Goal: Task Accomplishment & Management: Use online tool/utility

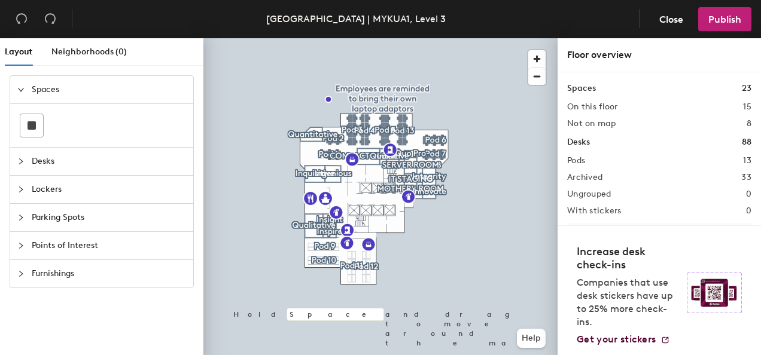
click at [47, 163] on span "Desks" at bounding box center [109, 162] width 154 height 28
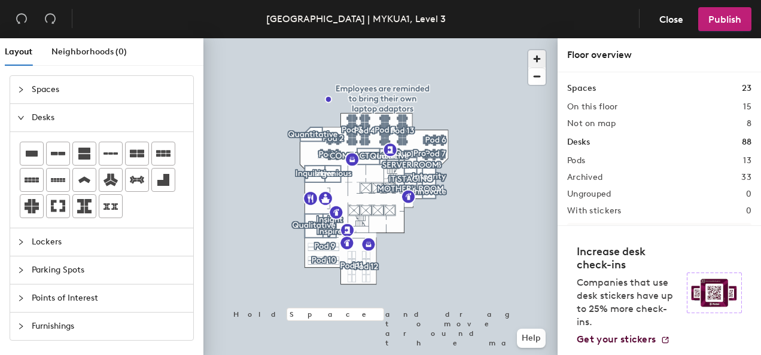
click at [536, 59] on span "button" at bounding box center [536, 58] width 17 height 17
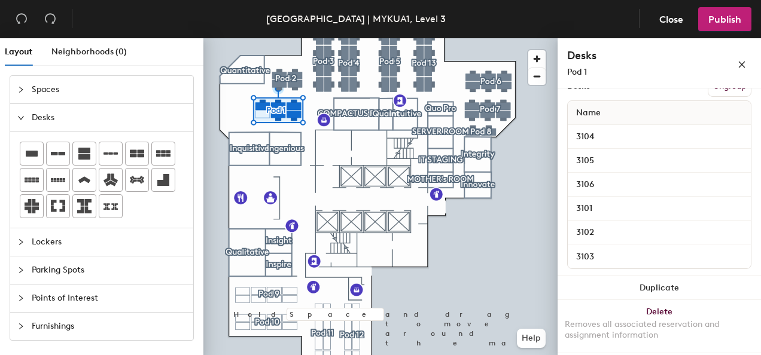
scroll to position [199, 0]
click at [42, 92] on span "Spaces" at bounding box center [109, 90] width 154 height 28
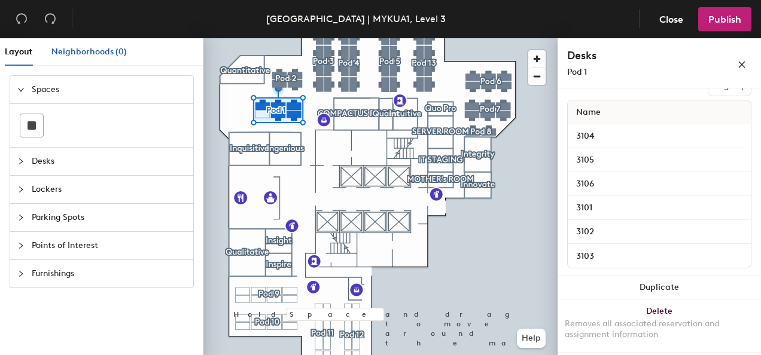
click at [93, 50] on span "Neighborhoods (0)" at bounding box center [88, 52] width 75 height 10
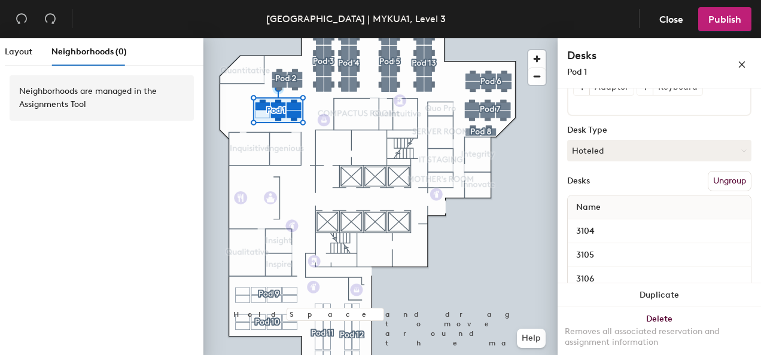
scroll to position [120, 0]
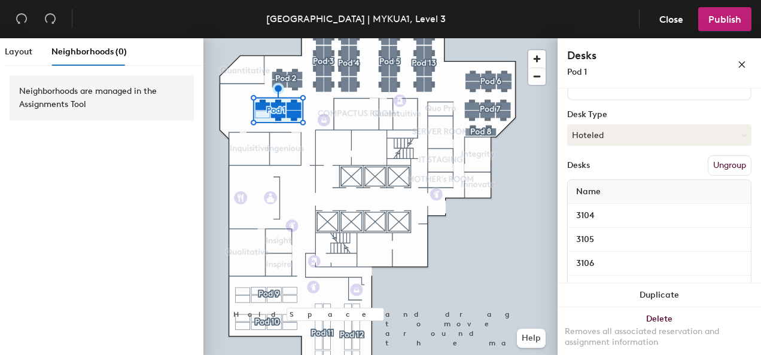
drag, startPoint x: 194, startPoint y: 91, endPoint x: 157, endPoint y: 162, distance: 79.8
click at [157, 162] on div "Neighborhoods are managed in the Assignments Tool" at bounding box center [101, 217] width 203 height 285
click at [11, 48] on span "Layout" at bounding box center [19, 52] width 28 height 10
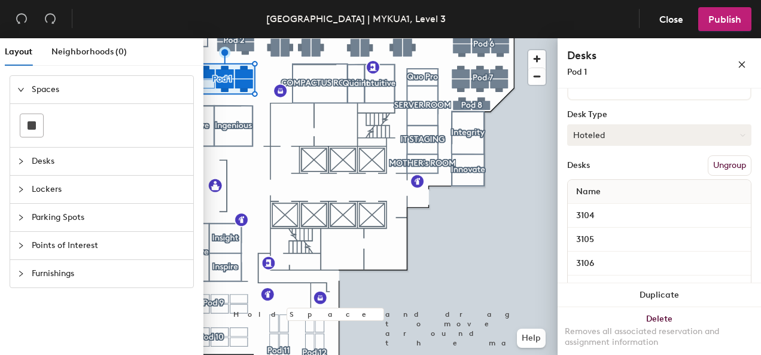
scroll to position [0, 0]
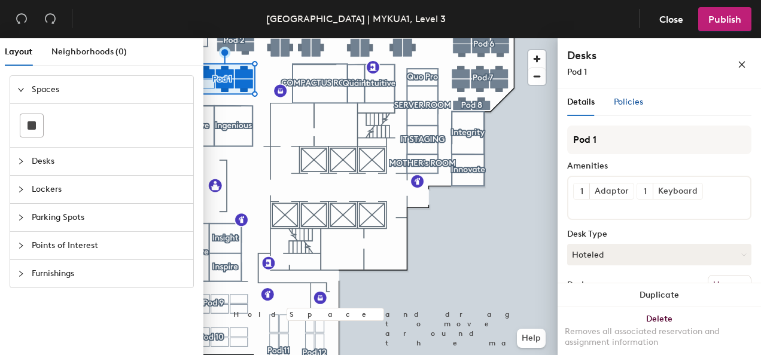
click at [621, 99] on span "Policies" at bounding box center [628, 102] width 29 height 10
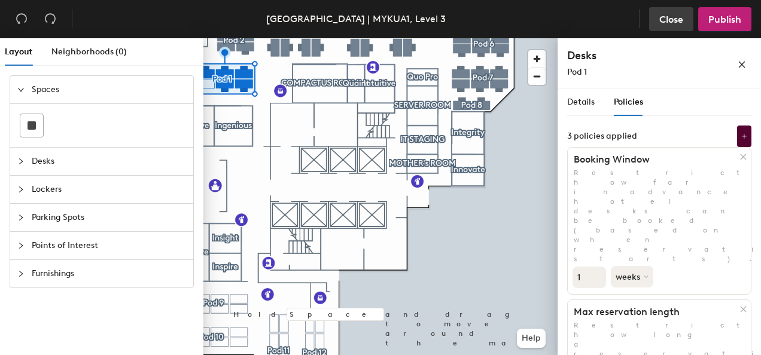
click at [673, 25] on button "Close" at bounding box center [671, 19] width 44 height 24
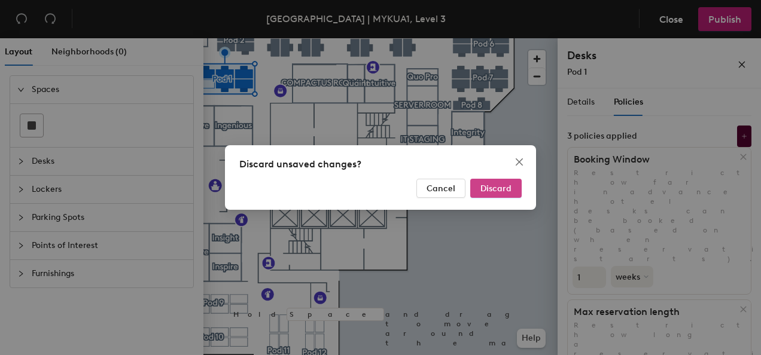
click at [497, 187] on span "Discard" at bounding box center [496, 189] width 31 height 10
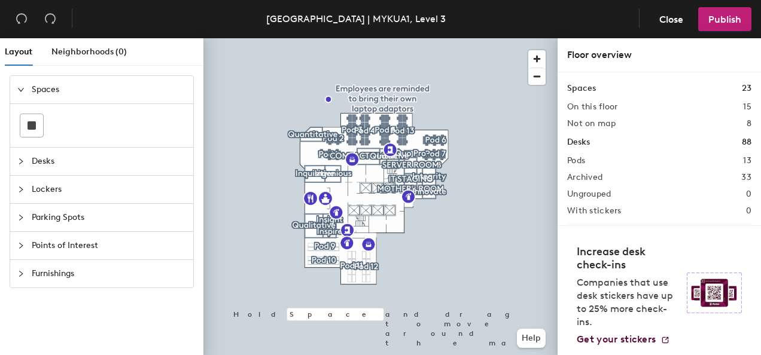
click at [36, 157] on span "Desks" at bounding box center [109, 162] width 154 height 28
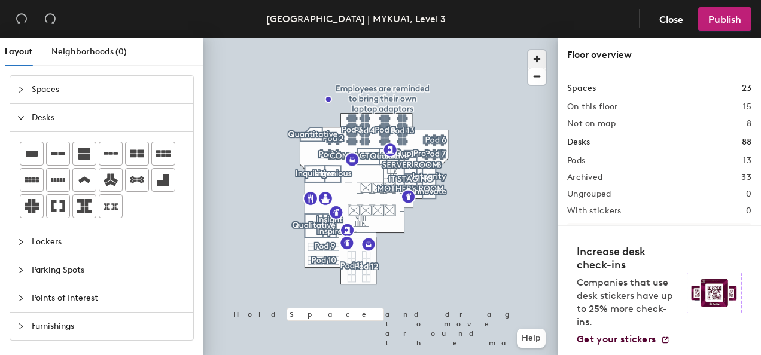
click at [536, 57] on span "button" at bounding box center [536, 58] width 17 height 17
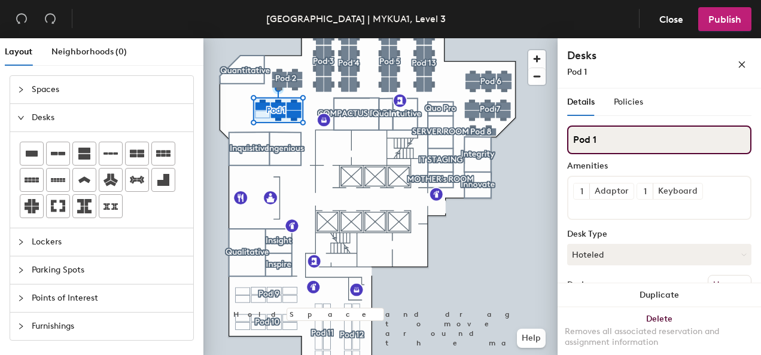
click at [691, 140] on input "Pod 1" at bounding box center [659, 140] width 184 height 29
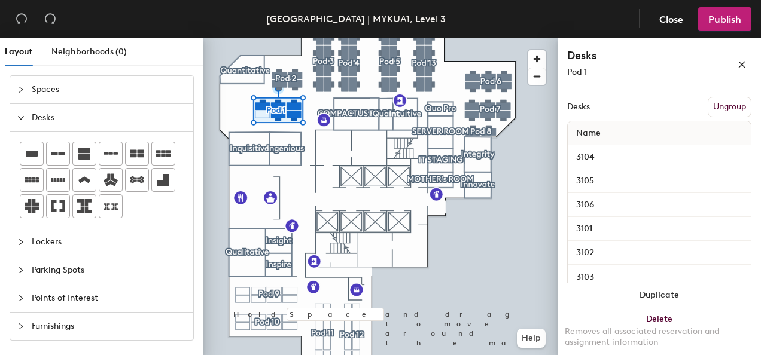
scroll to position [180, 0]
click at [601, 275] on input "3103" at bounding box center [659, 275] width 178 height 17
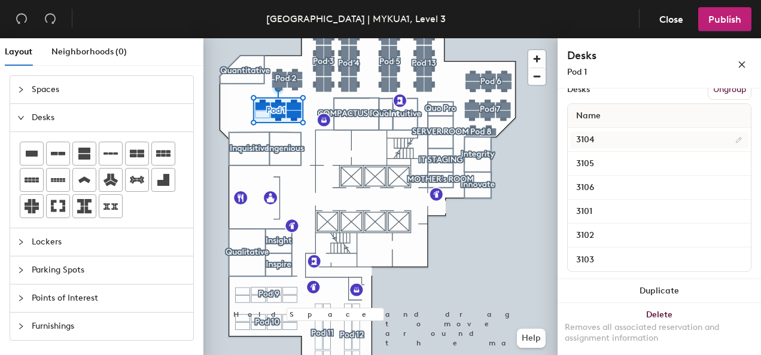
scroll to position [199, 0]
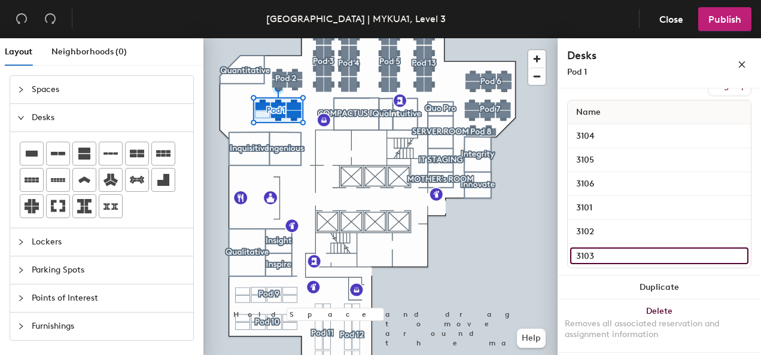
click at [728, 254] on input "3103" at bounding box center [659, 256] width 178 height 17
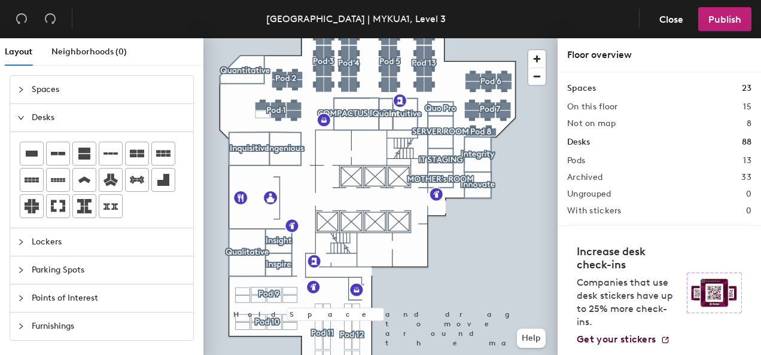
click at [32, 112] on span "Desks" at bounding box center [109, 118] width 154 height 28
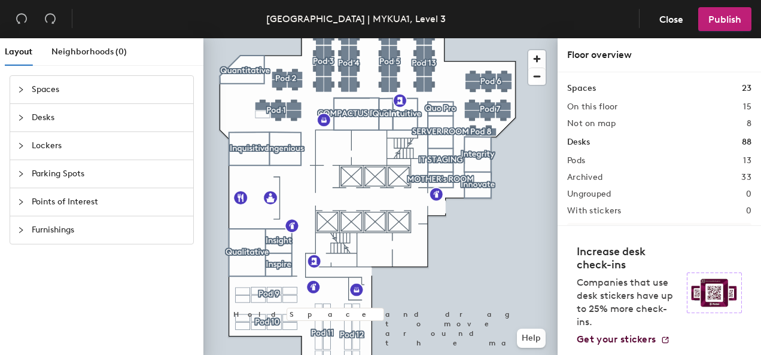
click at [32, 112] on span "Desks" at bounding box center [109, 118] width 154 height 28
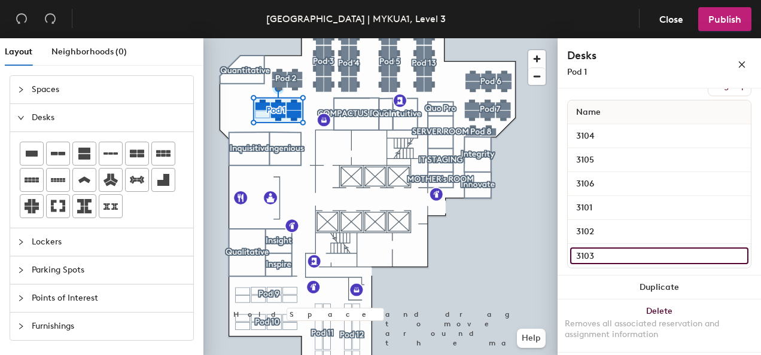
click at [584, 254] on input "3103" at bounding box center [659, 256] width 178 height 17
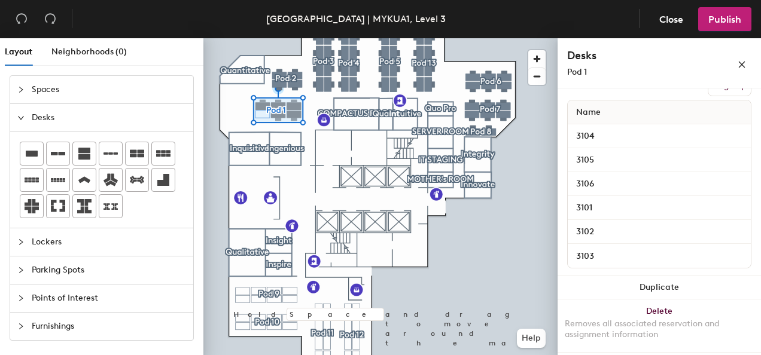
click at [43, 96] on span "Spaces" at bounding box center [109, 90] width 154 height 28
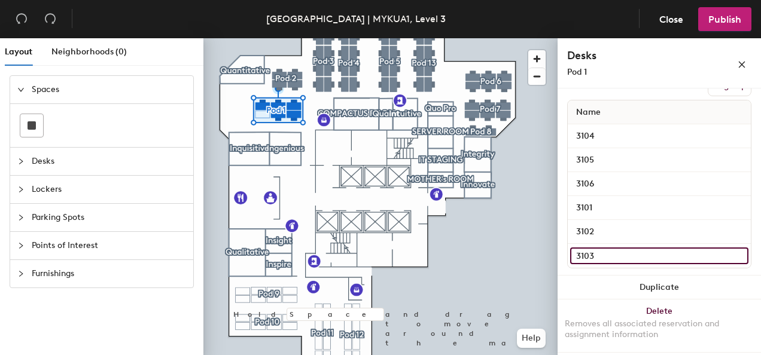
click at [619, 250] on input "3103" at bounding box center [659, 256] width 178 height 17
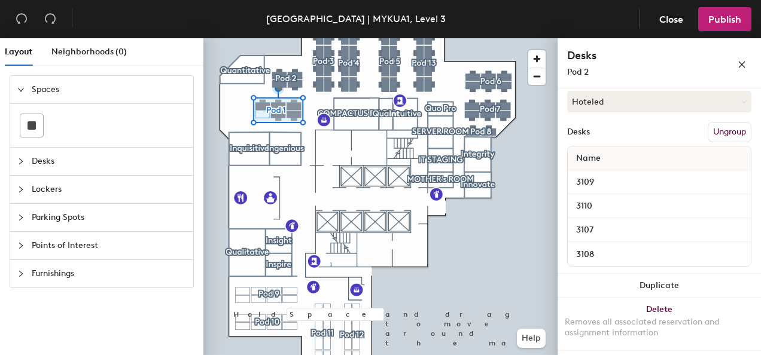
scroll to position [133, 0]
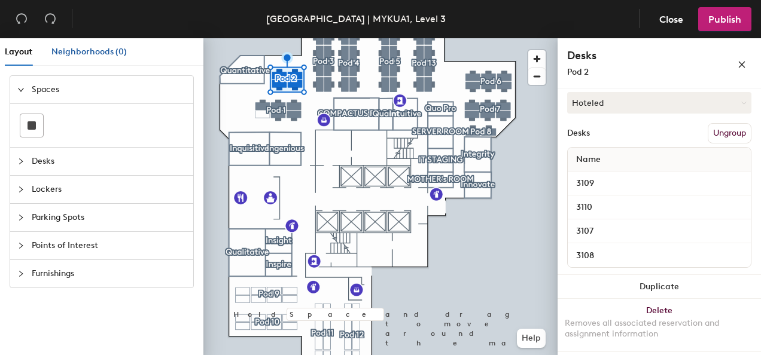
click at [93, 49] on span "Neighborhoods (0)" at bounding box center [88, 52] width 75 height 10
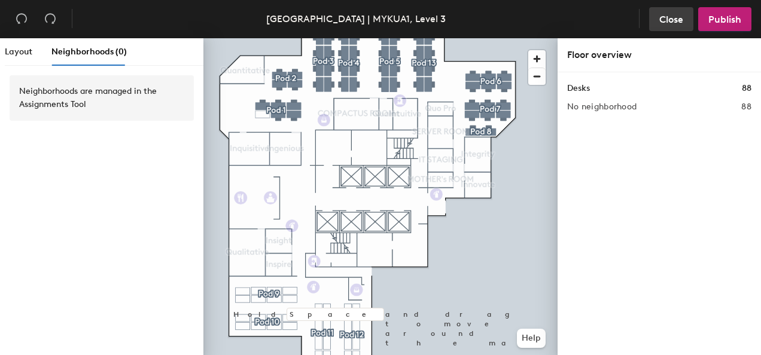
click at [663, 22] on span "Close" at bounding box center [671, 19] width 24 height 11
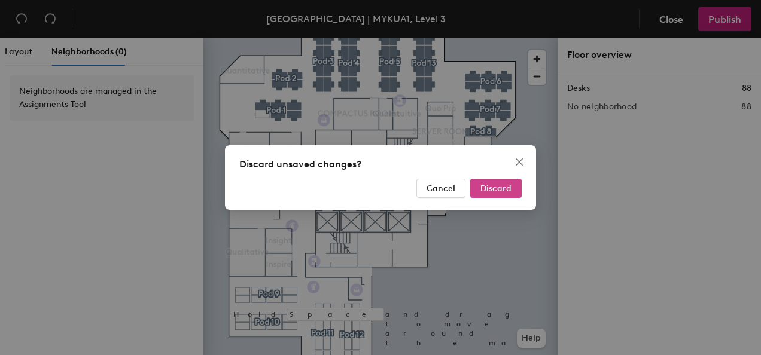
click at [515, 191] on button "Discard" at bounding box center [495, 188] width 51 height 19
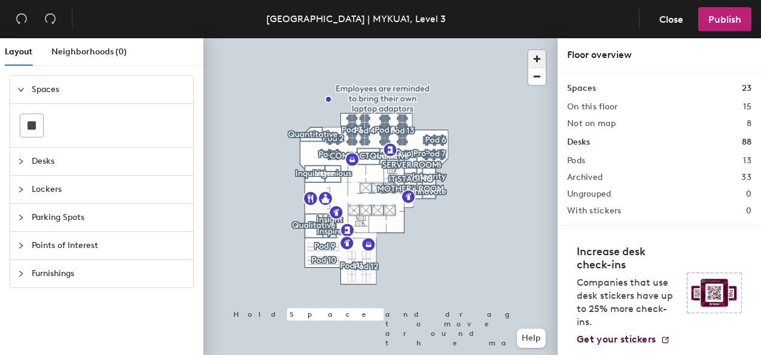
click at [540, 57] on span "button" at bounding box center [536, 58] width 17 height 17
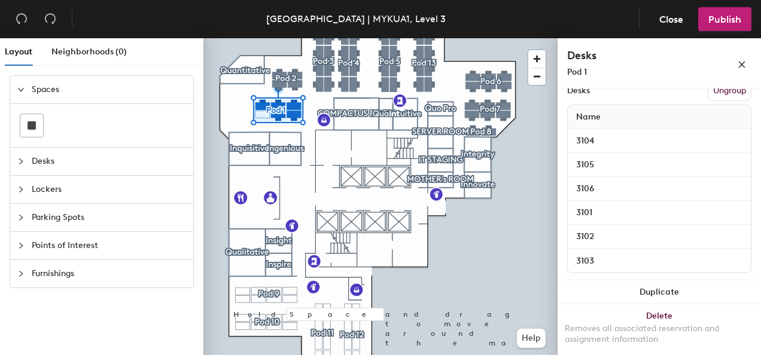
scroll to position [199, 0]
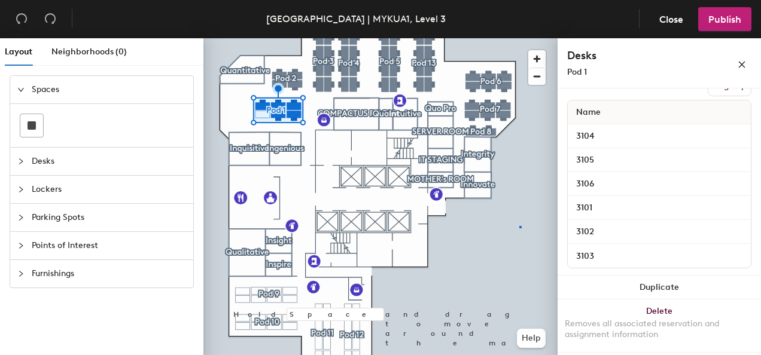
click at [519, 38] on div at bounding box center [380, 38] width 354 height 0
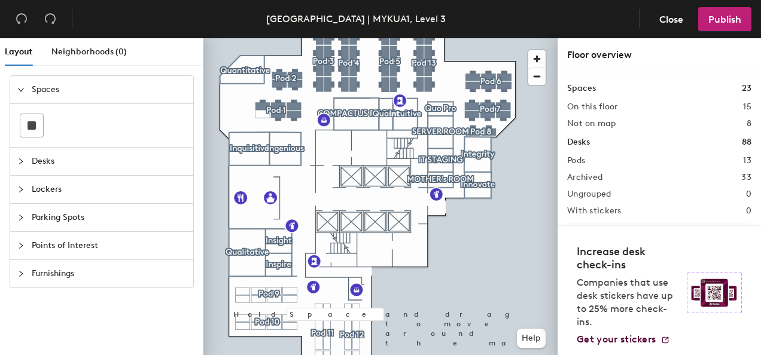
click at [39, 160] on span "Desks" at bounding box center [109, 162] width 154 height 28
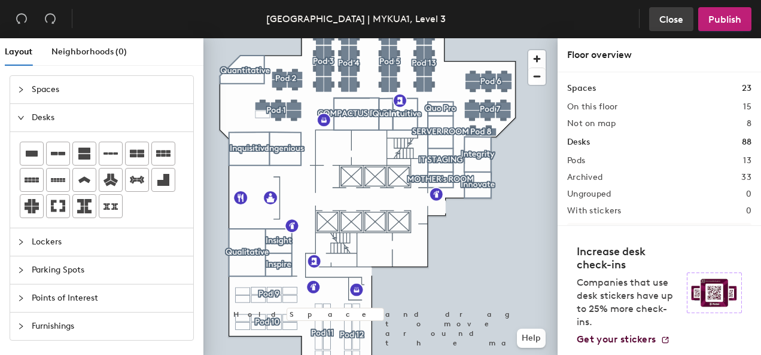
click at [656, 19] on button "Close" at bounding box center [671, 19] width 44 height 24
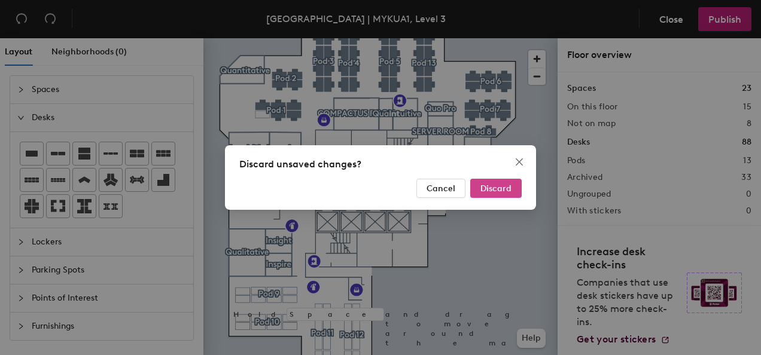
click at [519, 186] on button "Discard" at bounding box center [495, 188] width 51 height 19
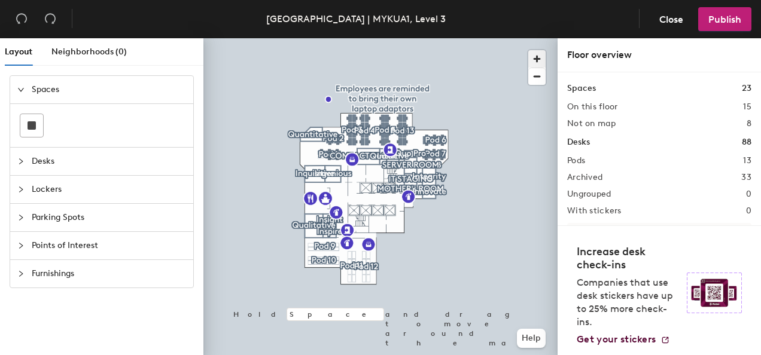
click at [534, 56] on span "button" at bounding box center [536, 58] width 17 height 17
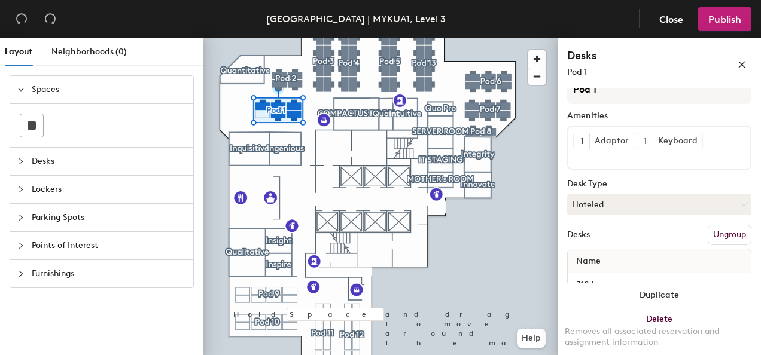
scroll to position [120, 0]
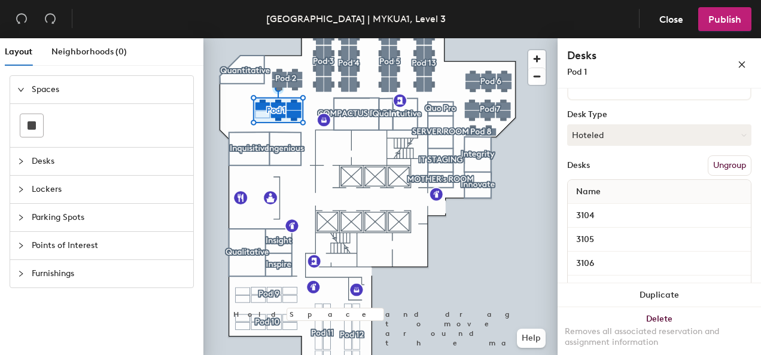
click at [719, 164] on button "Ungroup" at bounding box center [730, 166] width 44 height 20
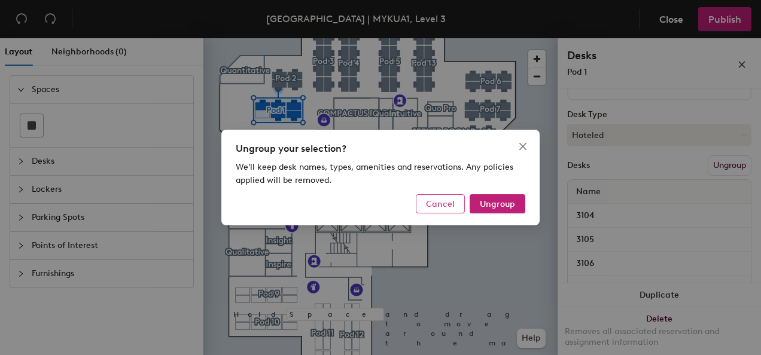
click at [437, 202] on span "Cancel" at bounding box center [440, 204] width 29 height 10
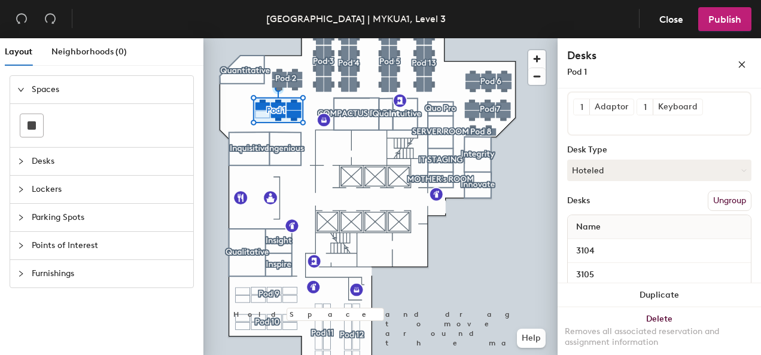
scroll to position [80, 0]
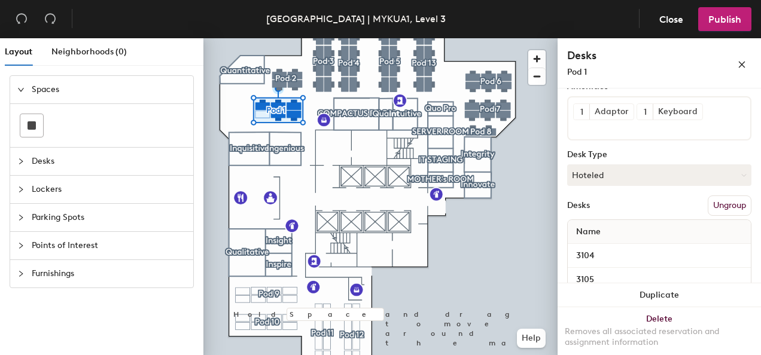
click at [33, 154] on span "Desks" at bounding box center [109, 162] width 154 height 28
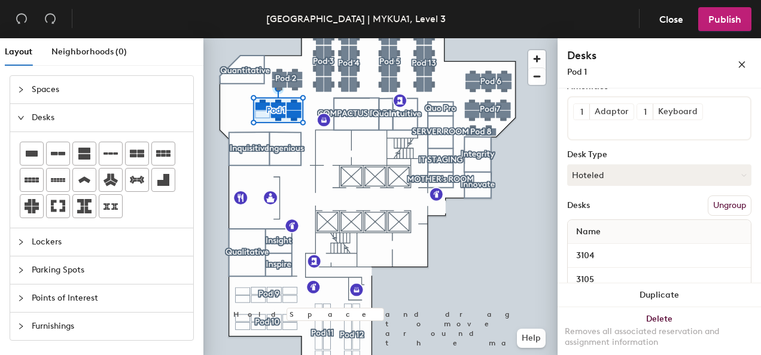
click at [62, 236] on span "Lockers" at bounding box center [109, 243] width 154 height 28
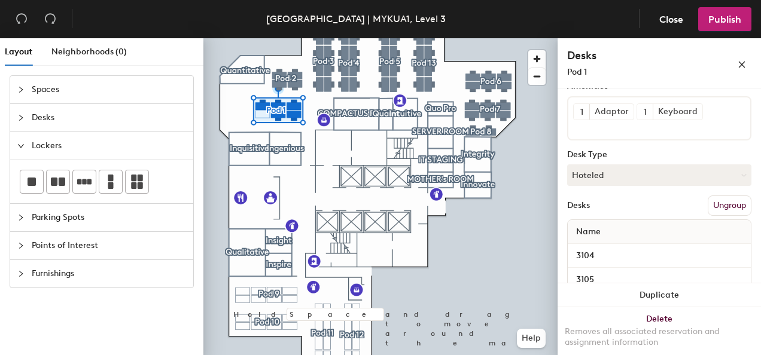
click at [71, 220] on span "Parking Spots" at bounding box center [109, 218] width 154 height 28
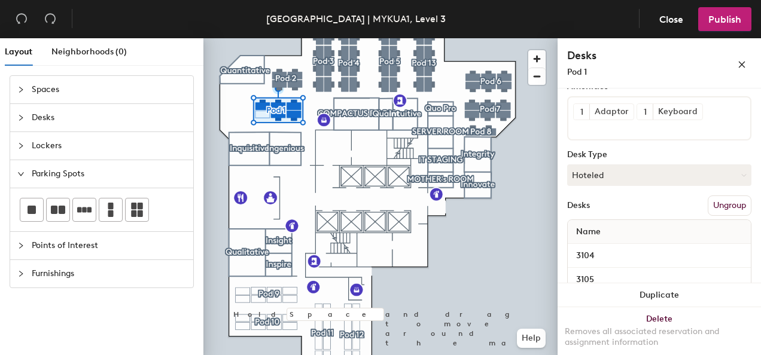
click at [59, 243] on span "Points of Interest" at bounding box center [109, 246] width 154 height 28
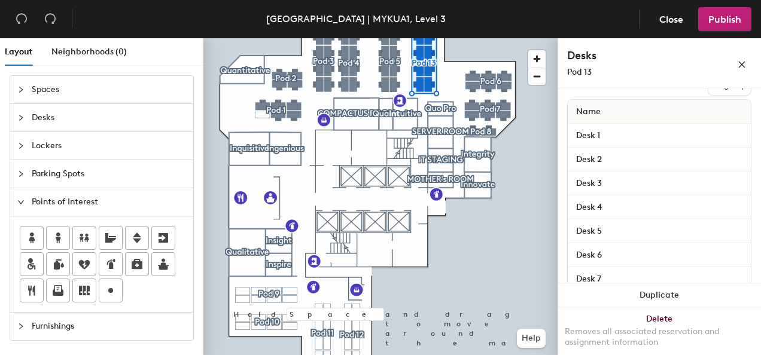
scroll to position [130, 0]
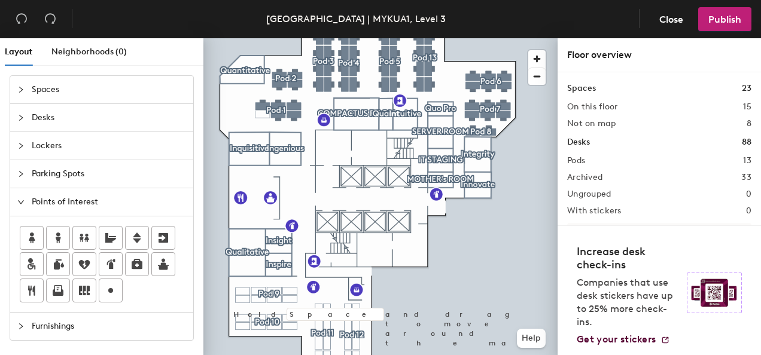
click at [577, 139] on h1 "Desks" at bounding box center [578, 142] width 23 height 13
click at [89, 51] on span "Neighborhoods (0)" at bounding box center [88, 52] width 75 height 10
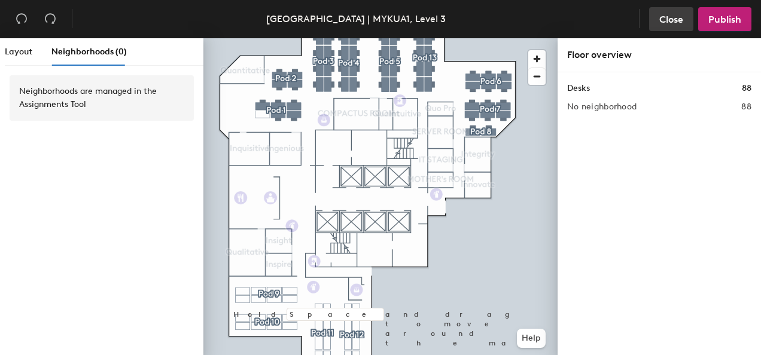
click at [663, 16] on span "Close" at bounding box center [671, 19] width 24 height 11
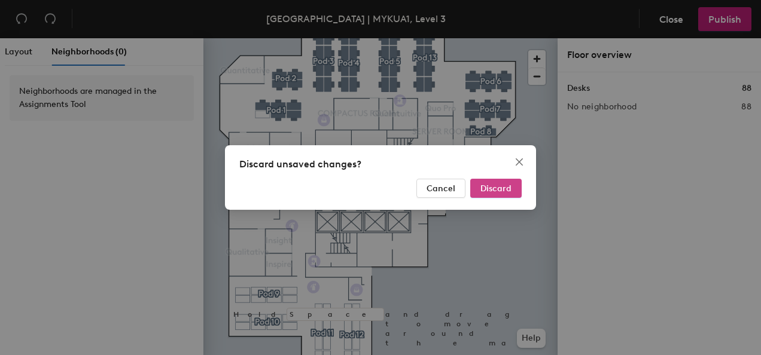
click at [495, 187] on span "Discard" at bounding box center [496, 189] width 31 height 10
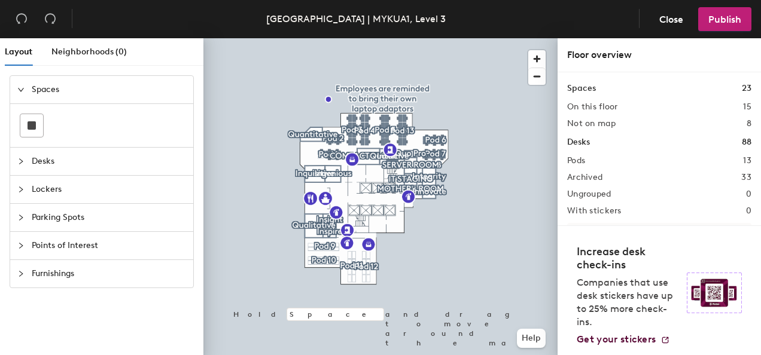
click at [39, 165] on span "Desks" at bounding box center [109, 162] width 154 height 28
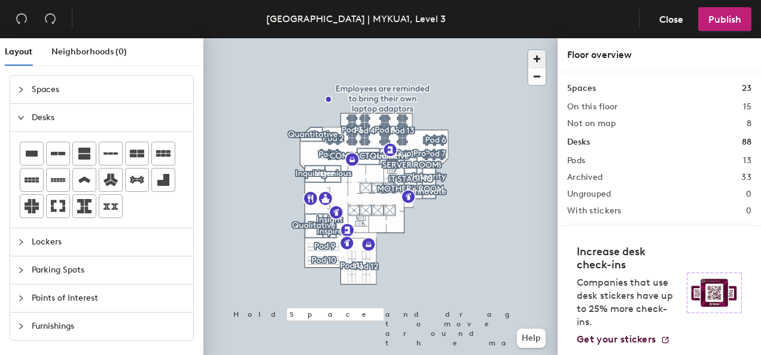
click at [541, 62] on span "button" at bounding box center [536, 58] width 17 height 17
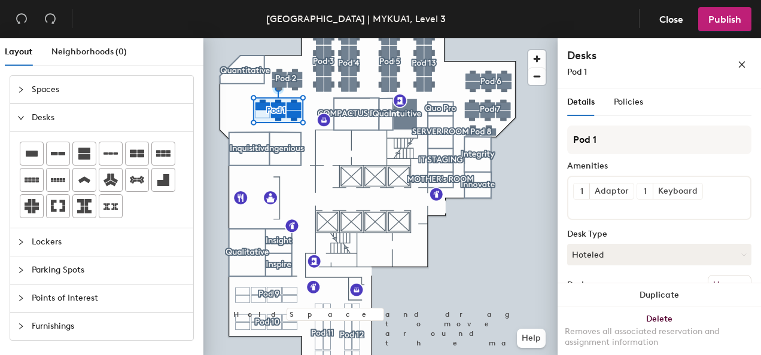
click at [513, 38] on div at bounding box center [380, 38] width 354 height 0
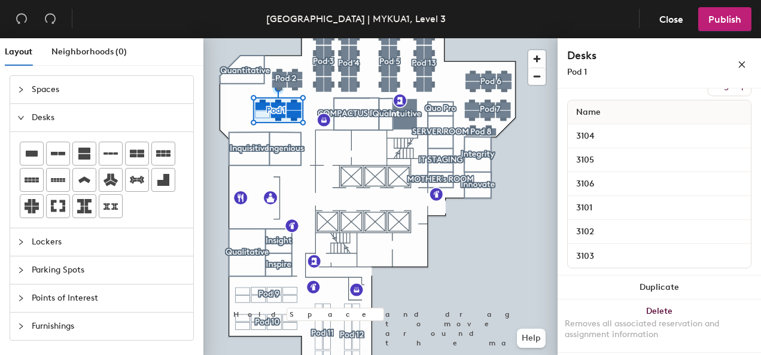
scroll to position [80, 0]
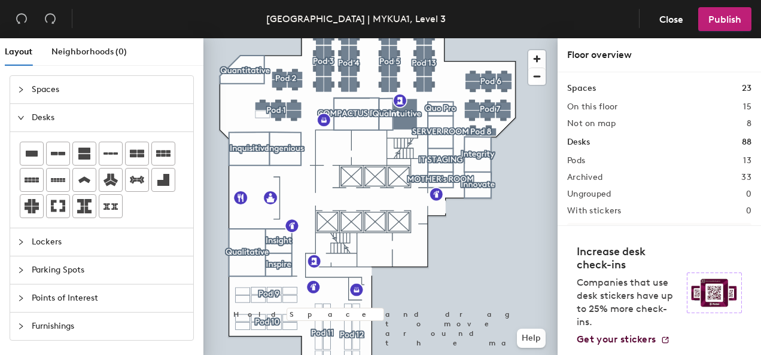
click at [51, 243] on span "Lockers" at bounding box center [109, 243] width 154 height 28
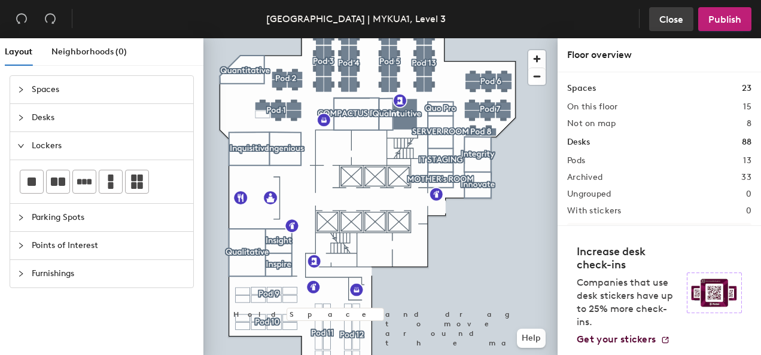
click at [677, 20] on span "Close" at bounding box center [671, 19] width 24 height 11
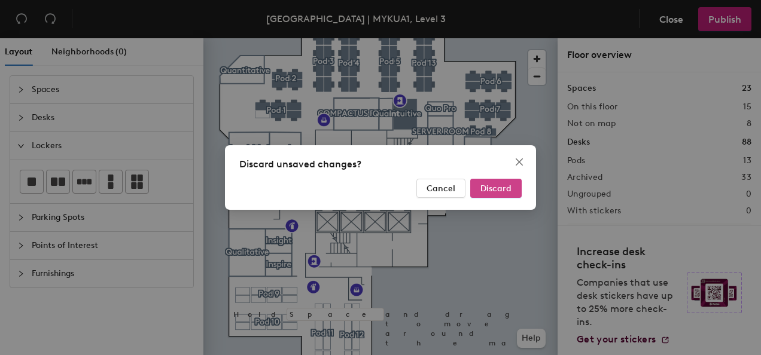
click at [495, 188] on span "Discard" at bounding box center [496, 189] width 31 height 10
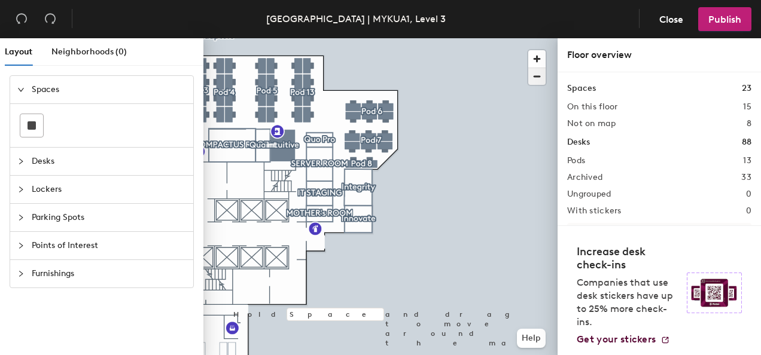
click at [537, 73] on span "button" at bounding box center [536, 76] width 17 height 17
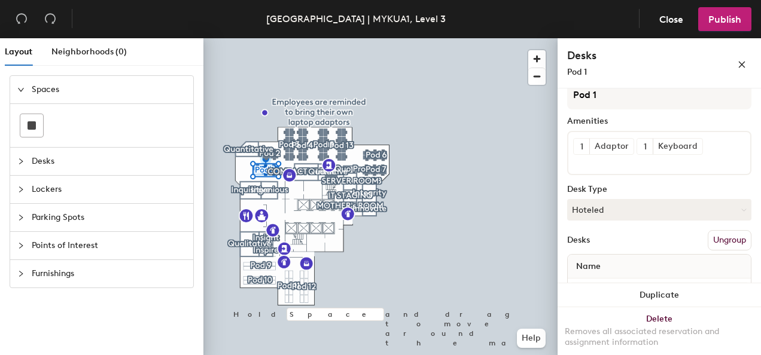
scroll to position [120, 0]
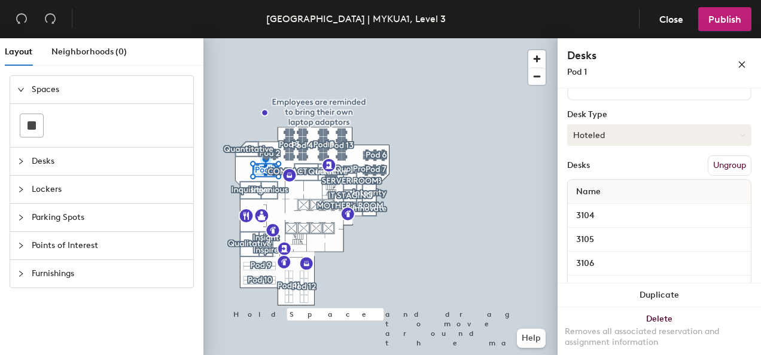
click at [741, 135] on icon at bounding box center [743, 135] width 4 height 2
click at [594, 169] on div "Assigned" at bounding box center [628, 172] width 120 height 18
click at [724, 134] on button "Assigned" at bounding box center [659, 135] width 184 height 22
click at [582, 202] on div "Hoteled" at bounding box center [628, 208] width 120 height 18
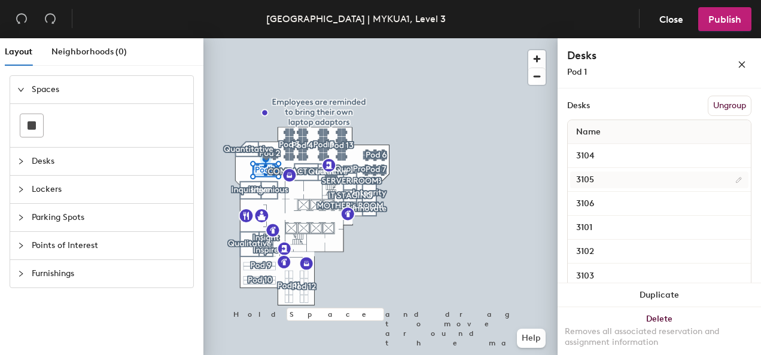
scroll to position [199, 0]
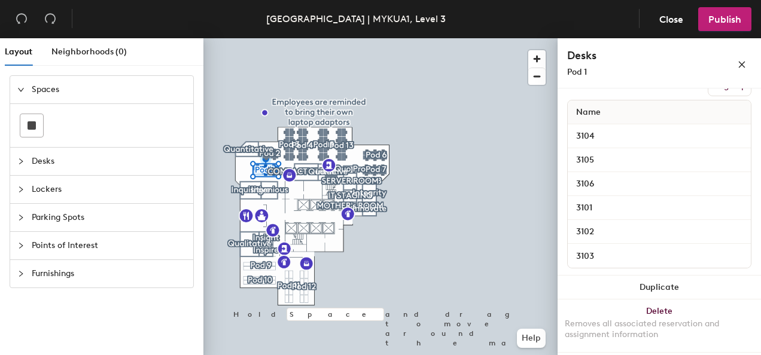
click at [90, 184] on span "Lockers" at bounding box center [109, 190] width 154 height 28
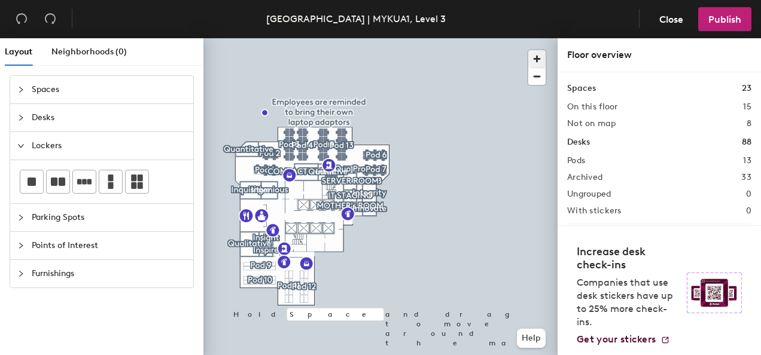
click at [542, 54] on span "button" at bounding box center [536, 58] width 17 height 17
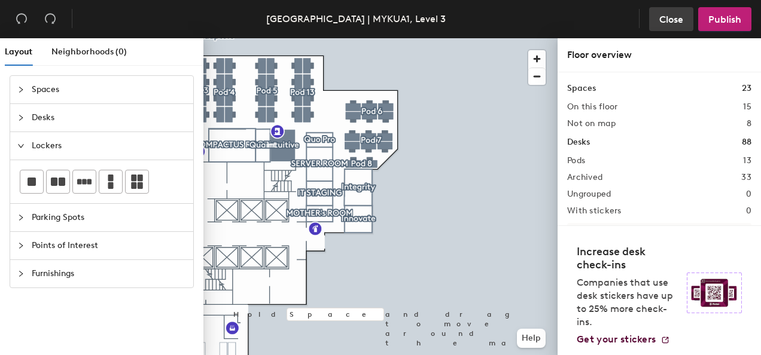
click at [670, 20] on span "Close" at bounding box center [671, 19] width 24 height 11
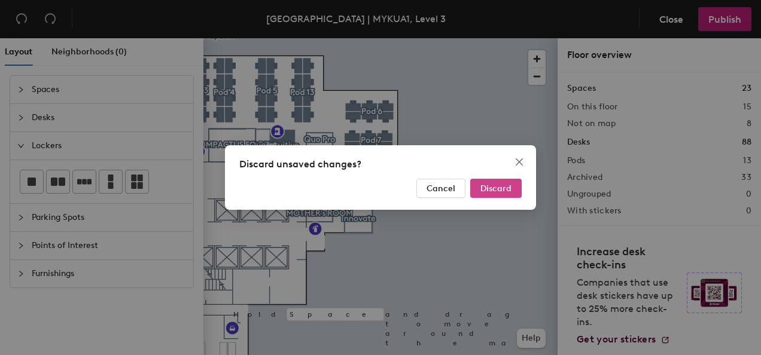
click at [504, 182] on button "Discard" at bounding box center [495, 188] width 51 height 19
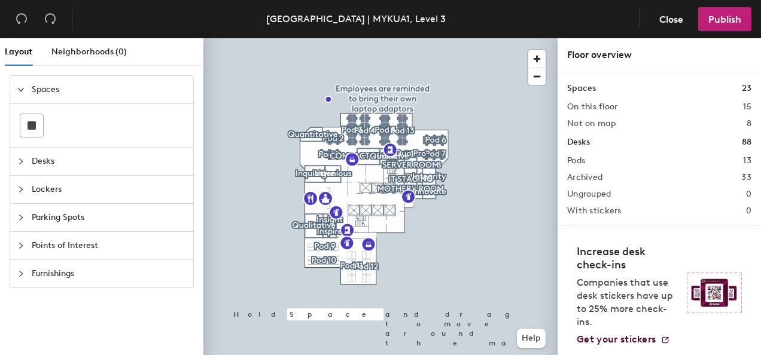
click at [45, 165] on span "Desks" at bounding box center [109, 162] width 154 height 28
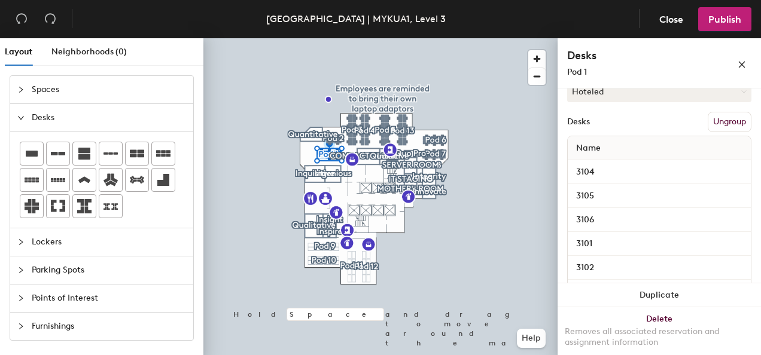
scroll to position [199, 0]
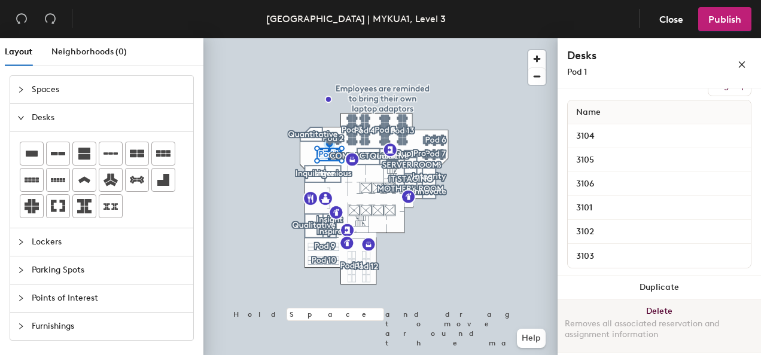
click at [632, 309] on button "Delete Removes all associated reservation and assignment information" at bounding box center [659, 326] width 203 height 53
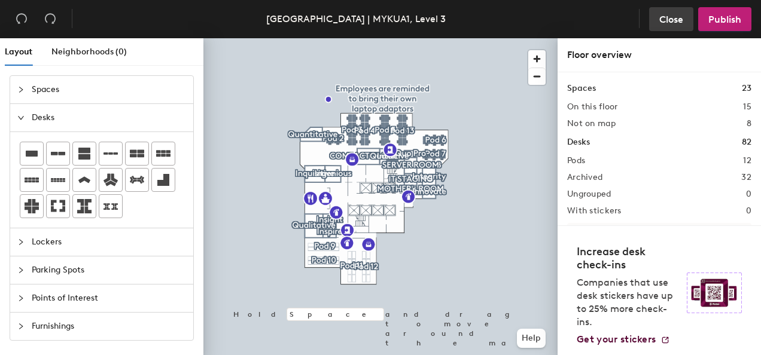
click at [670, 14] on span "Close" at bounding box center [671, 19] width 24 height 11
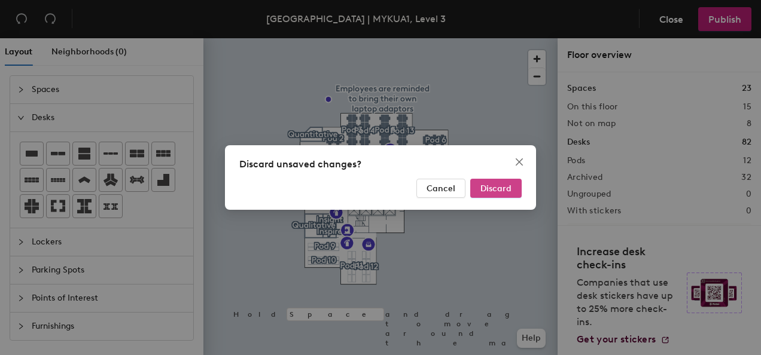
click at [489, 191] on span "Discard" at bounding box center [496, 189] width 31 height 10
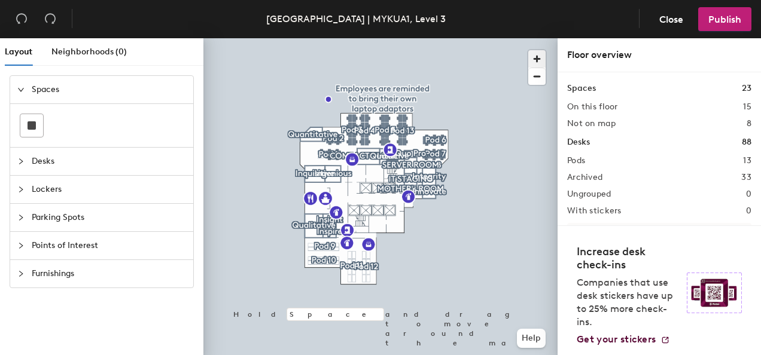
click at [540, 59] on span "button" at bounding box center [536, 58] width 17 height 17
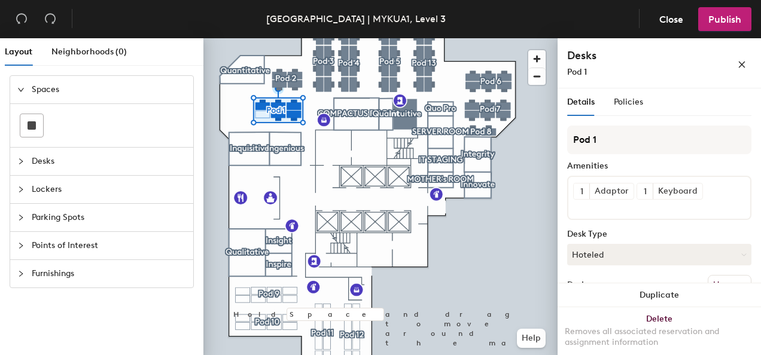
click at [53, 184] on span "Lockers" at bounding box center [109, 190] width 154 height 28
click at [49, 217] on span "Parking Spots" at bounding box center [109, 218] width 154 height 28
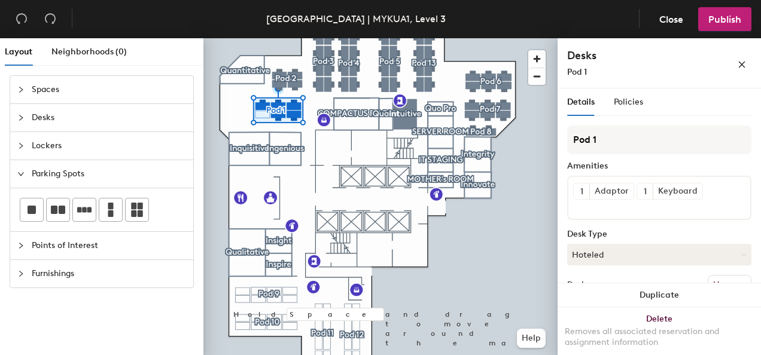
click at [49, 240] on span "Points of Interest" at bounding box center [109, 246] width 154 height 28
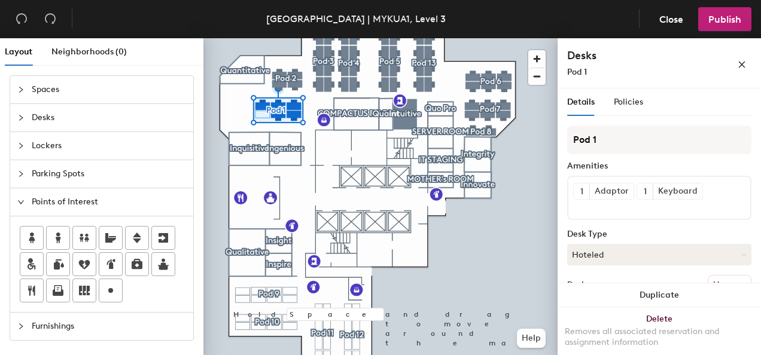
click at [65, 327] on span "Furnishings" at bounding box center [109, 327] width 154 height 28
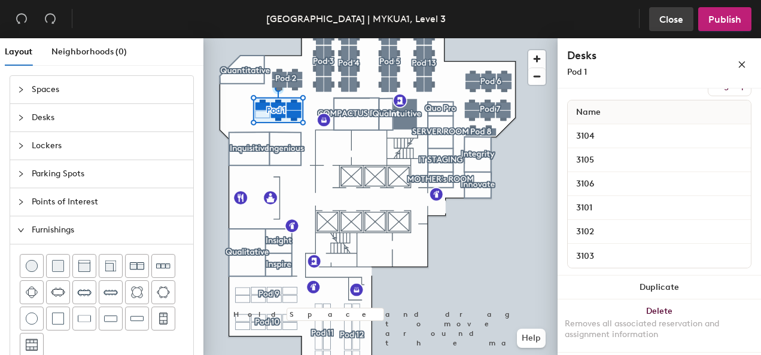
click at [685, 19] on button "Close" at bounding box center [671, 19] width 44 height 24
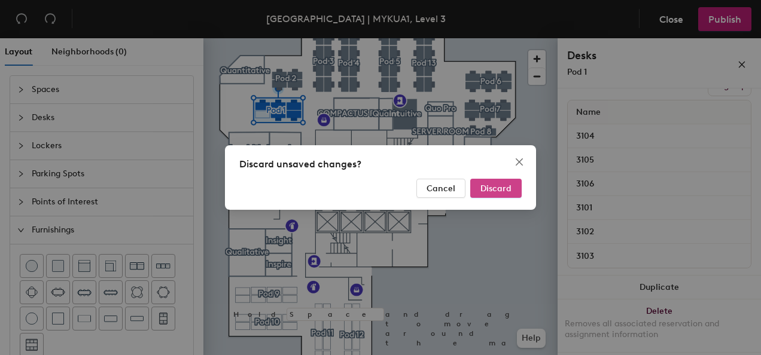
click at [509, 186] on span "Discard" at bounding box center [496, 189] width 31 height 10
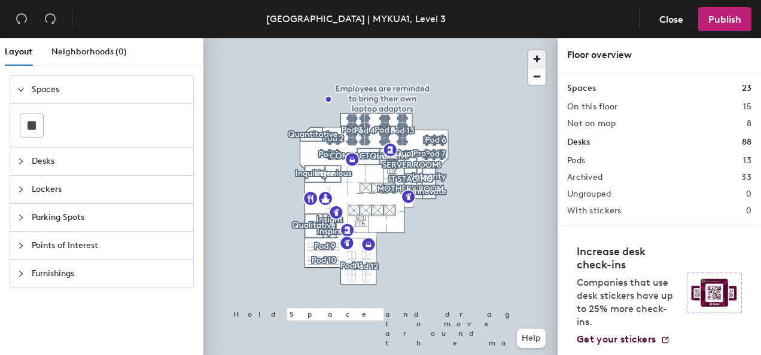
click at [539, 58] on span "button" at bounding box center [536, 58] width 17 height 17
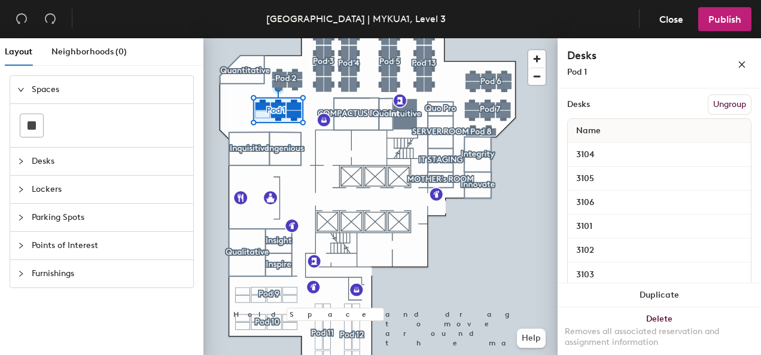
scroll to position [199, 0]
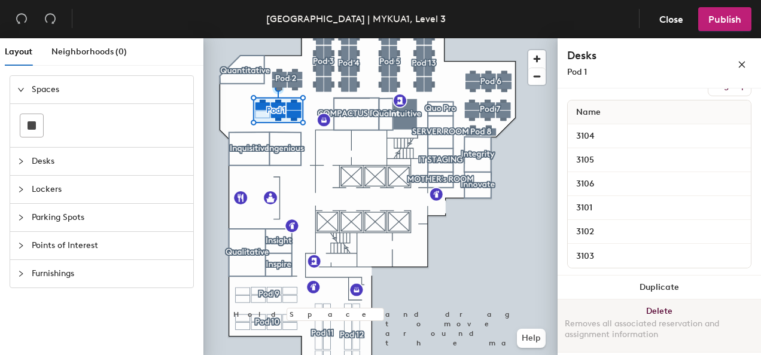
click at [658, 310] on button "Delete Removes all associated reservation and assignment information" at bounding box center [659, 326] width 203 height 53
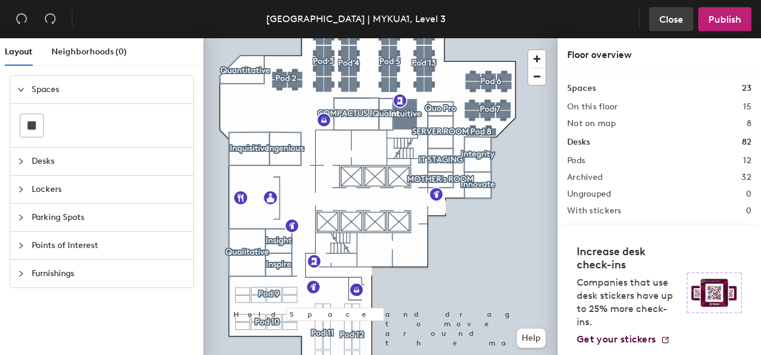
click at [658, 18] on button "Close" at bounding box center [671, 19] width 44 height 24
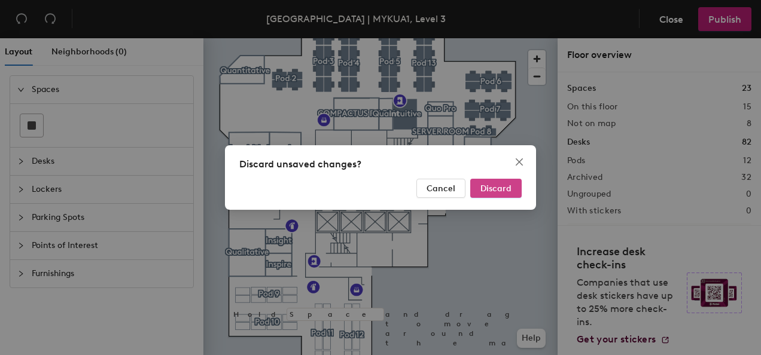
click at [504, 188] on span "Discard" at bounding box center [496, 189] width 31 height 10
